Goal: Use online tool/utility: Utilize a website feature to perform a specific function

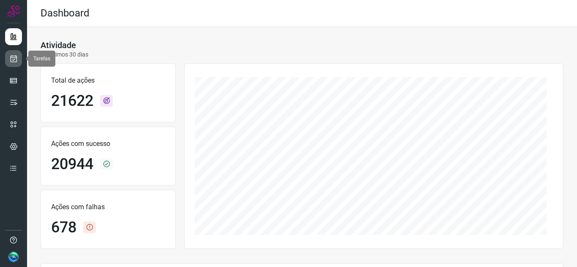
click at [11, 60] on icon at bounding box center [13, 59] width 9 height 8
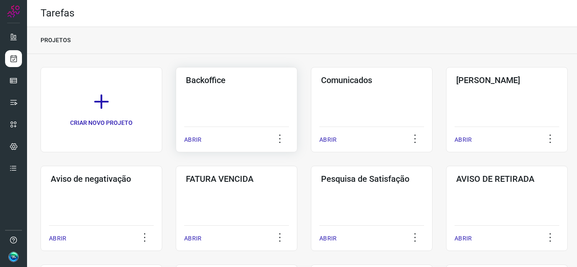
click at [239, 93] on div "Backoffice ABRIR" at bounding box center [237, 109] width 122 height 85
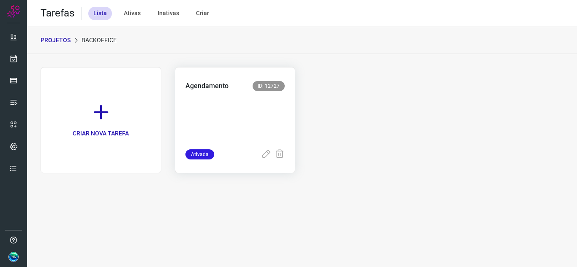
click at [238, 122] on p at bounding box center [235, 119] width 100 height 42
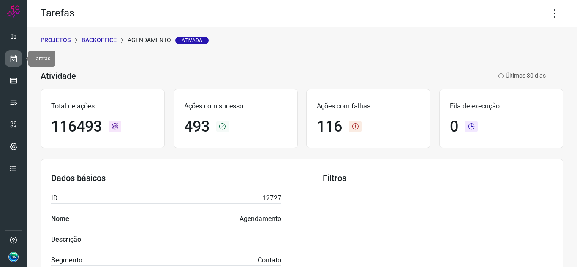
click at [15, 57] on icon at bounding box center [13, 59] width 9 height 8
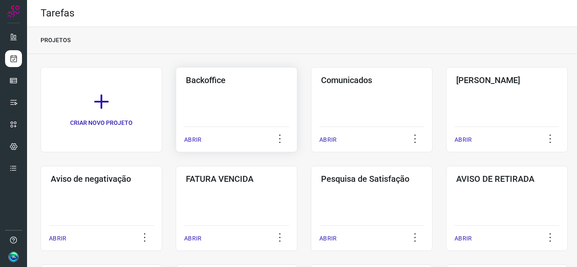
click at [247, 93] on div "Backoffice ABRIR" at bounding box center [237, 109] width 122 height 85
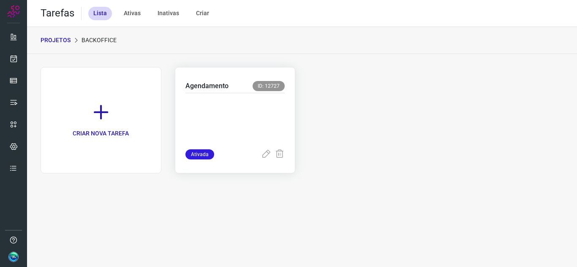
click at [237, 131] on p at bounding box center [235, 119] width 100 height 42
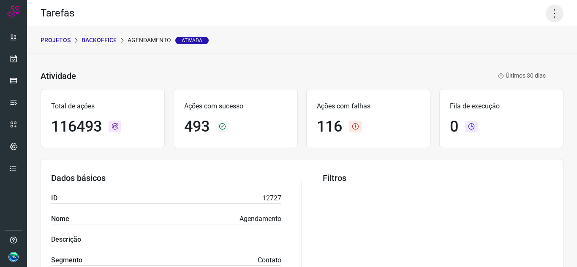
click at [552, 10] on icon at bounding box center [555, 14] width 18 height 18
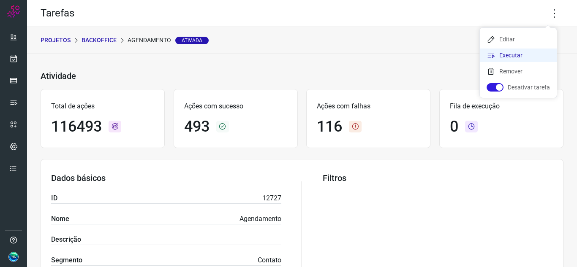
click at [515, 52] on li "Executar" at bounding box center [518, 56] width 77 height 14
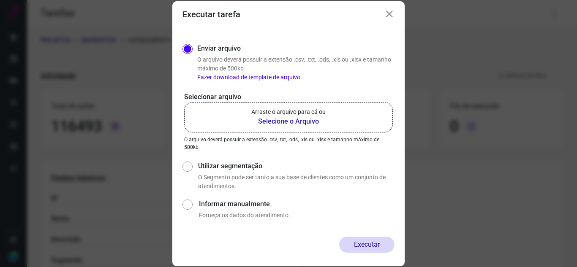
click at [310, 125] on b "Selecione o Arquivo" at bounding box center [288, 122] width 74 height 10
click at [0, 0] on input "Arraste o arquivo para cá ou Selecione o Arquivo" at bounding box center [0, 0] width 0 height 0
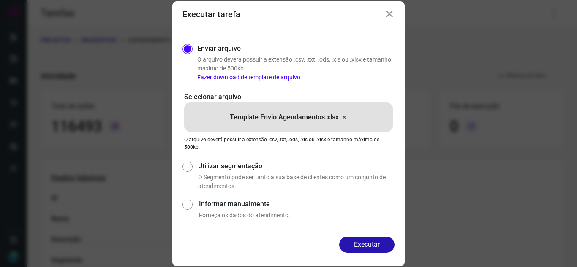
click at [378, 253] on div "Executar" at bounding box center [288, 252] width 232 height 30
click at [362, 246] on button "Executar" at bounding box center [366, 245] width 55 height 16
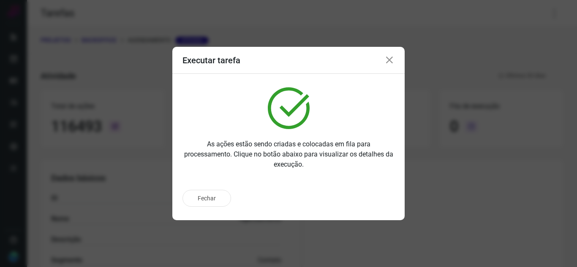
click at [265, 180] on div "As ações estão sendo criadas e colocadas em fila para processamento. Clique no …" at bounding box center [288, 128] width 232 height 109
click at [332, 197] on button "Ir para execução" at bounding box center [358, 199] width 74 height 16
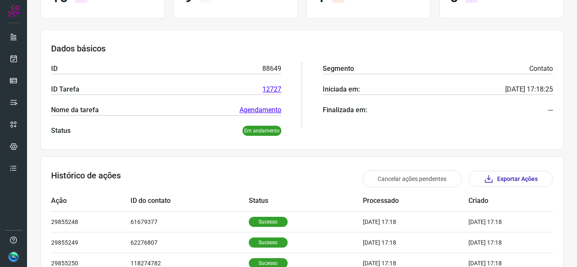
scroll to position [254, 0]
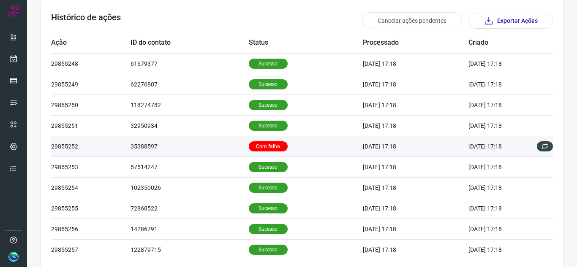
click at [225, 148] on td "35388597" at bounding box center [190, 146] width 118 height 21
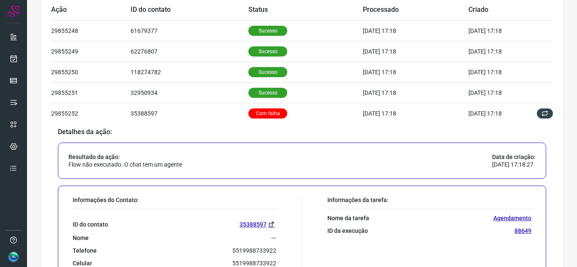
scroll to position [338, 0]
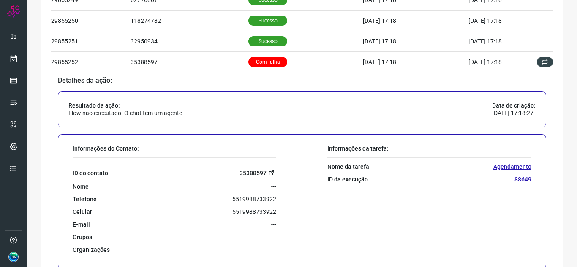
click at [263, 175] on link "35388597" at bounding box center [258, 173] width 37 height 10
click at [244, 199] on p "5519988733922" at bounding box center [254, 200] width 44 height 8
copy p "5519988733922"
click at [431, 161] on div "Informações da tarefa: Nome da tarefa Agendamento ID da execução 88649" at bounding box center [419, 202] width 234 height 114
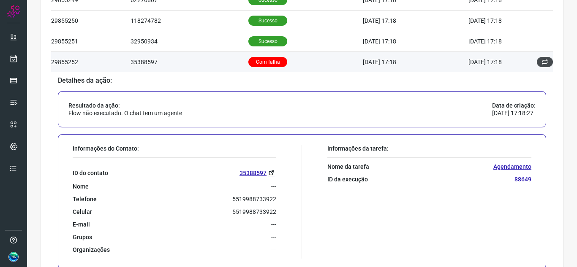
click at [537, 64] on button at bounding box center [545, 62] width 16 height 10
click at [542, 62] on icon at bounding box center [545, 62] width 7 height 7
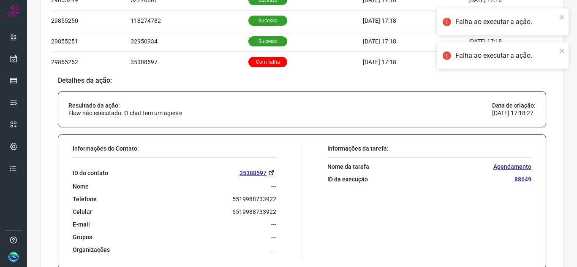
click at [541, 61] on div "Falha ao executar a ação." at bounding box center [499, 55] width 119 height 15
click at [543, 60] on body "Execução #88649 Atividade Últimas 24 horas Total de ações 10 Ações com sucesso …" at bounding box center [288, 133] width 577 height 267
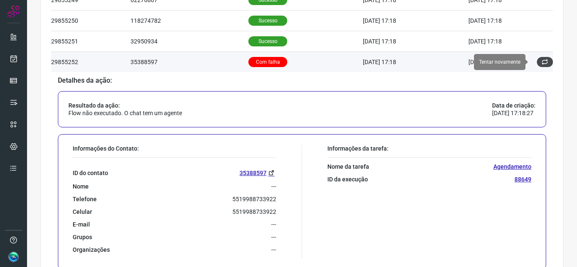
click at [545, 60] on button at bounding box center [545, 62] width 16 height 10
click at [542, 61] on icon at bounding box center [545, 62] width 7 height 7
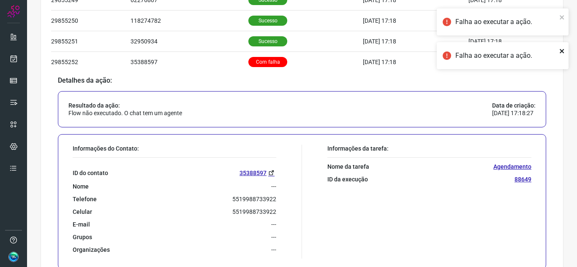
drag, startPoint x: 563, startPoint y: 52, endPoint x: 562, endPoint y: 38, distance: 13.5
click at [563, 52] on icon "close" at bounding box center [562, 51] width 4 height 4
click at [560, 19] on icon "close" at bounding box center [562, 17] width 6 height 7
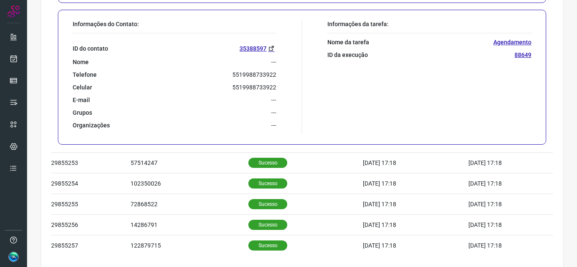
scroll to position [465, 0]
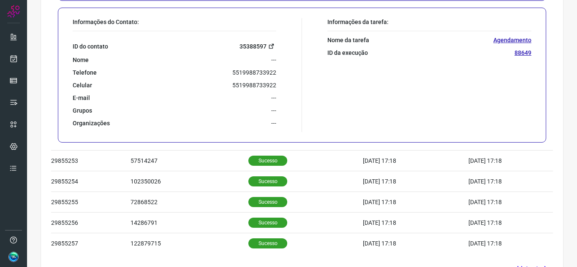
click at [268, 41] on link "35388597" at bounding box center [258, 46] width 37 height 10
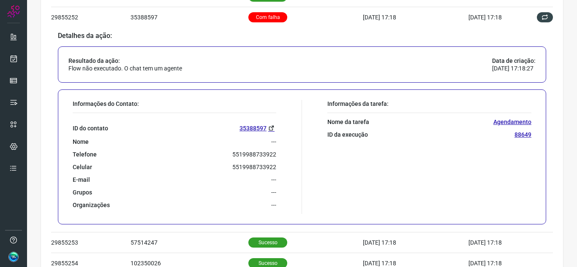
scroll to position [380, 0]
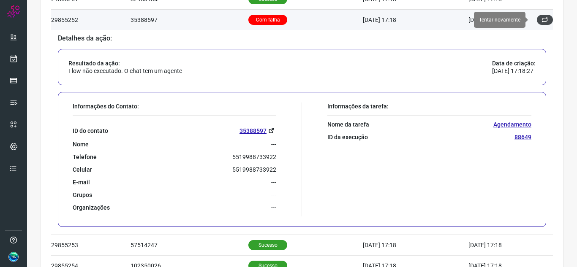
click at [542, 22] on icon at bounding box center [545, 19] width 7 height 7
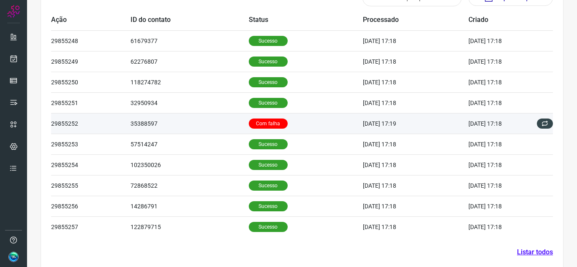
scroll to position [289, 0]
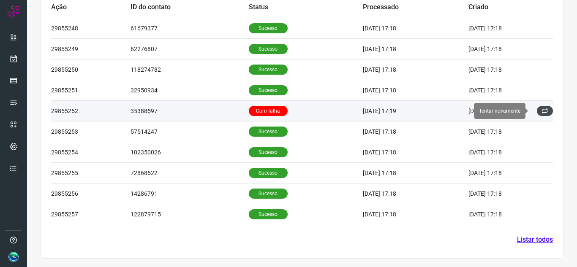
click at [542, 112] on icon at bounding box center [545, 111] width 7 height 7
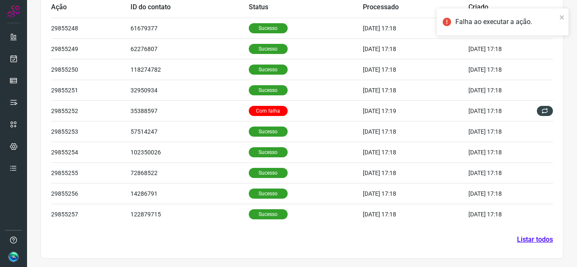
click at [522, 234] on section "Histórico de ações Cancelar ações pendentes Exportar Ações Ação ID do contato S…" at bounding box center [302, 111] width 523 height 296
click at [532, 244] on link "Listar todos" at bounding box center [535, 240] width 36 height 10
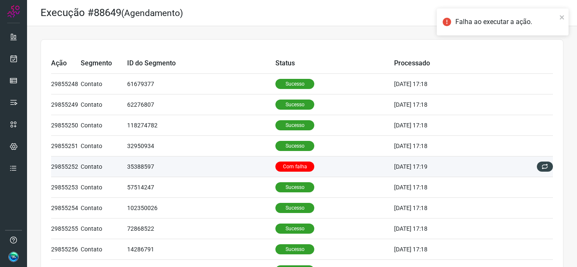
click at [299, 170] on p "Com falha" at bounding box center [294, 167] width 39 height 10
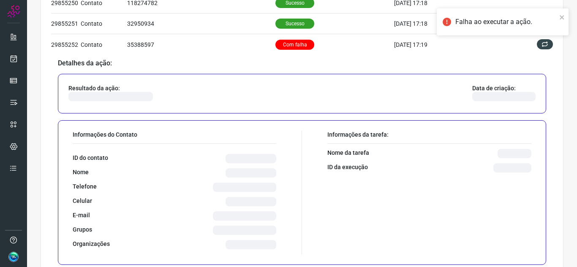
scroll to position [127, 0]
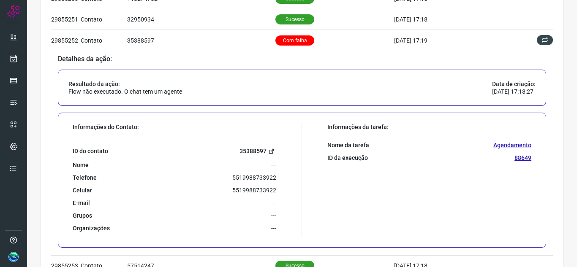
click at [268, 151] on icon at bounding box center [271, 151] width 6 height 6
click at [270, 150] on icon at bounding box center [271, 151] width 6 height 6
